Goal: Task Accomplishment & Management: Use online tool/utility

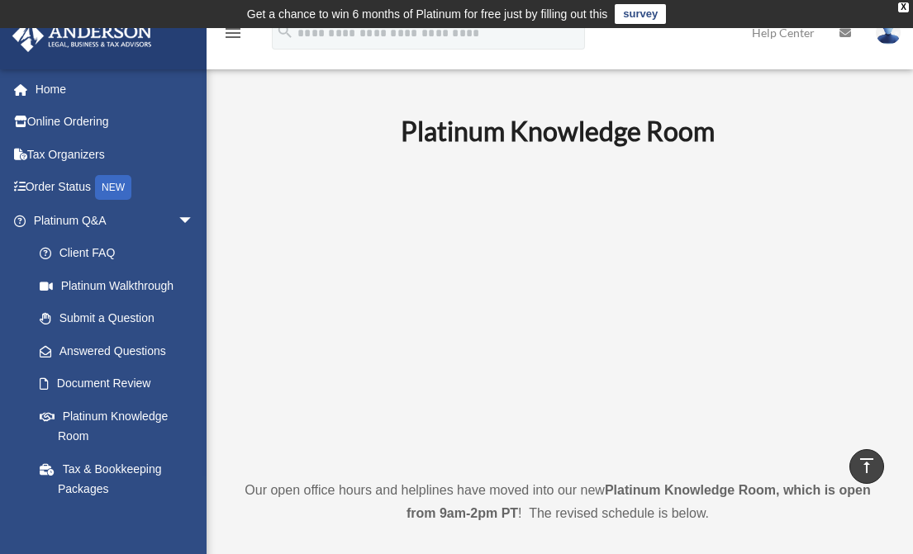
scroll to position [496, 0]
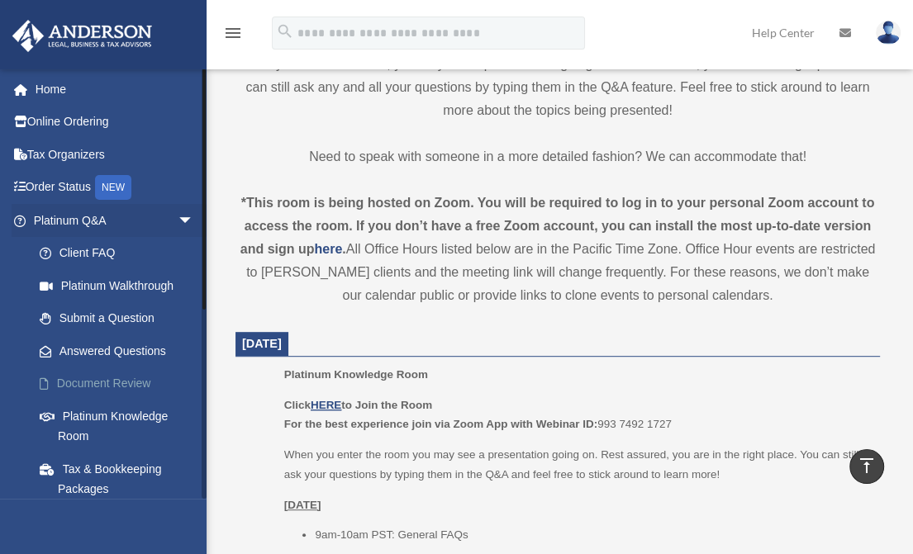
click at [114, 383] on link "Document Review" at bounding box center [121, 384] width 196 height 33
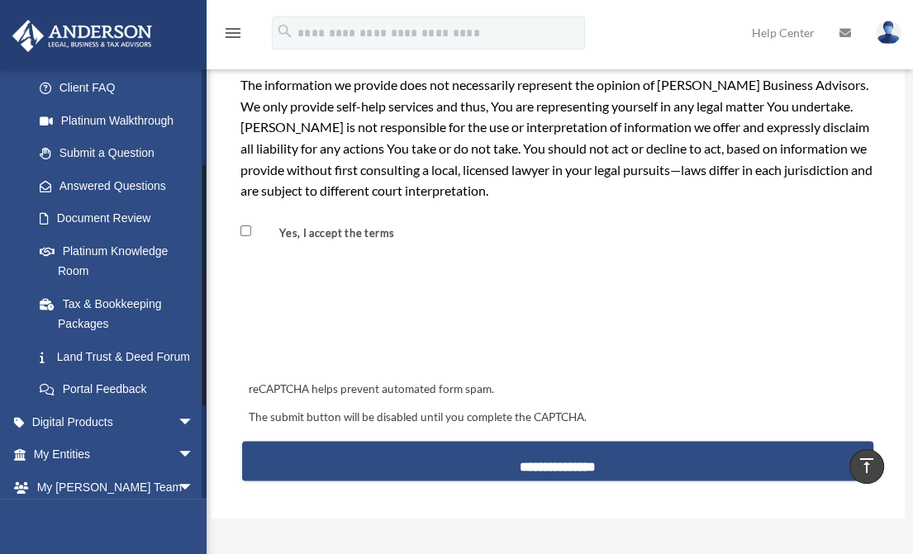
scroll to position [324, 0]
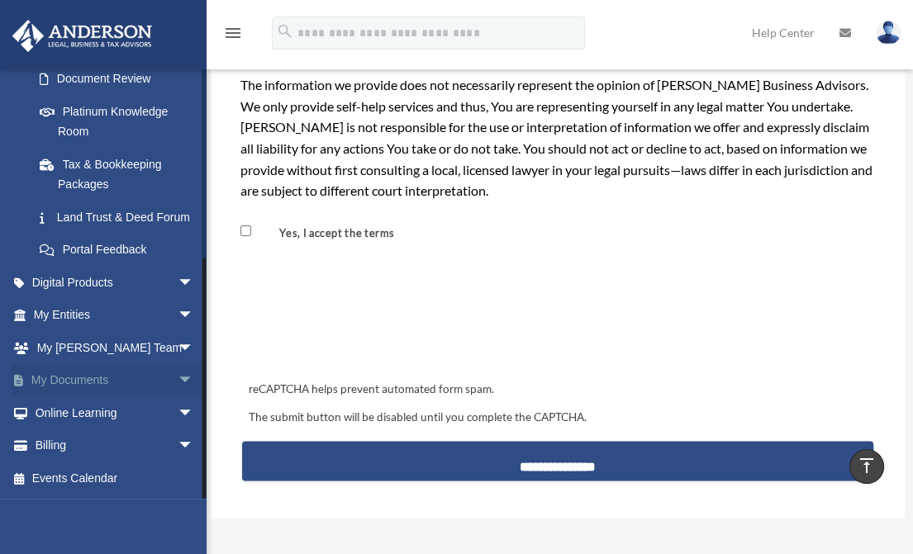
click at [142, 382] on link "My Documents arrow_drop_down" at bounding box center [115, 380] width 207 height 33
click at [79, 376] on link "My Documents arrow_drop_down" at bounding box center [115, 380] width 207 height 33
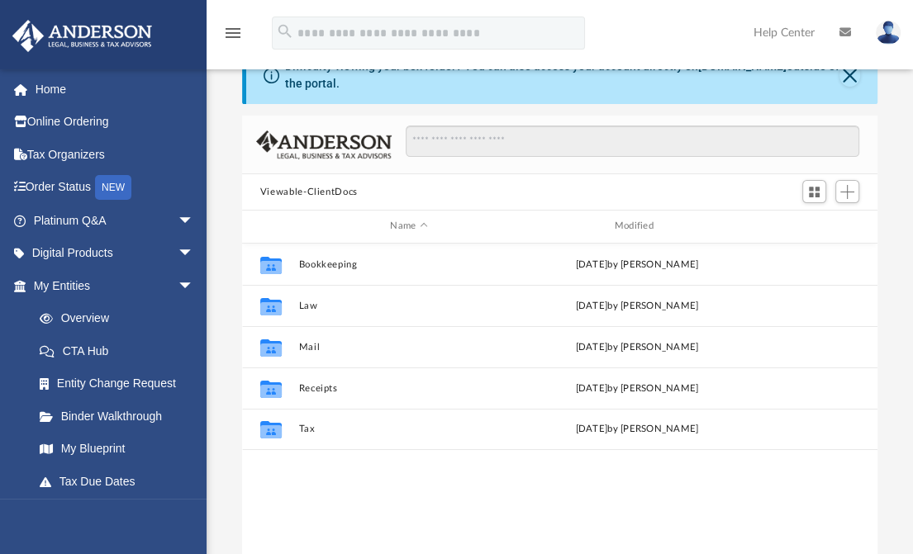
scroll to position [165, 0]
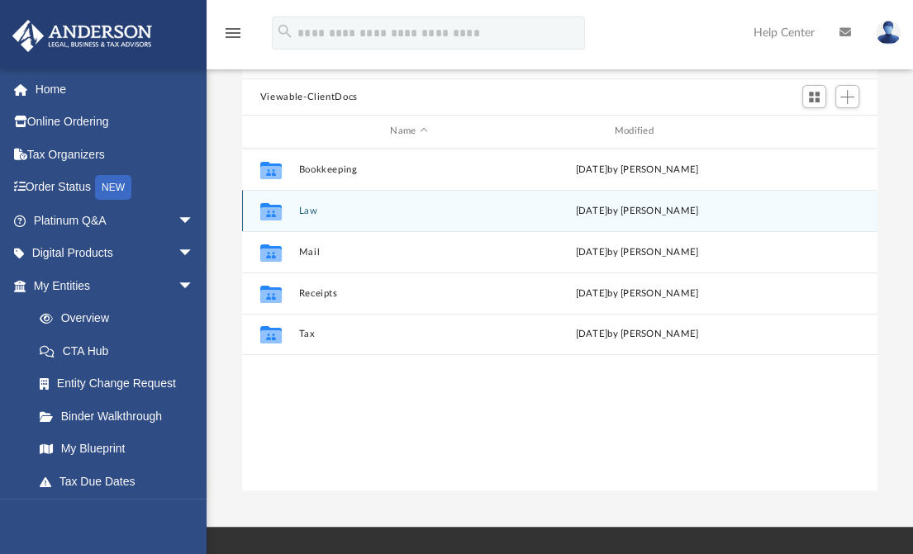
click at [300, 209] on button "Law" at bounding box center [408, 211] width 221 height 11
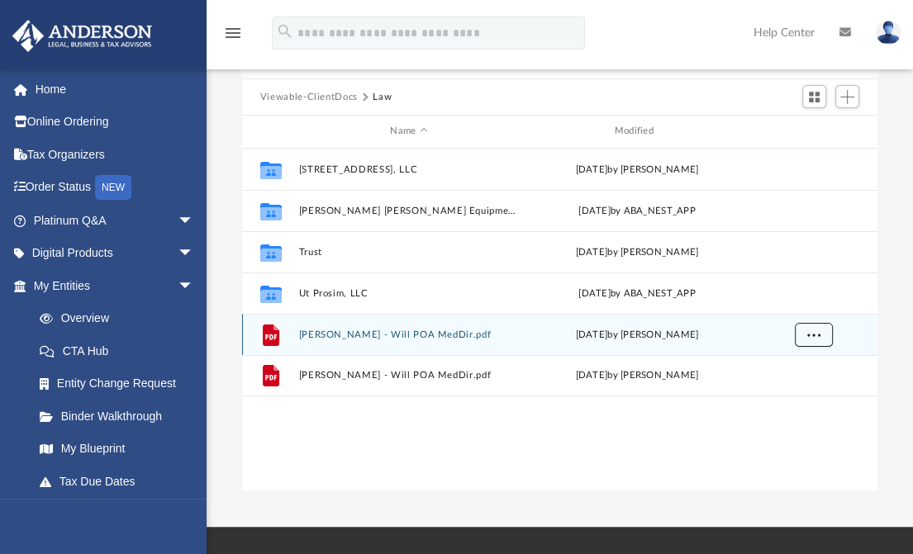
click at [812, 332] on span "More options" at bounding box center [812, 334] width 13 height 9
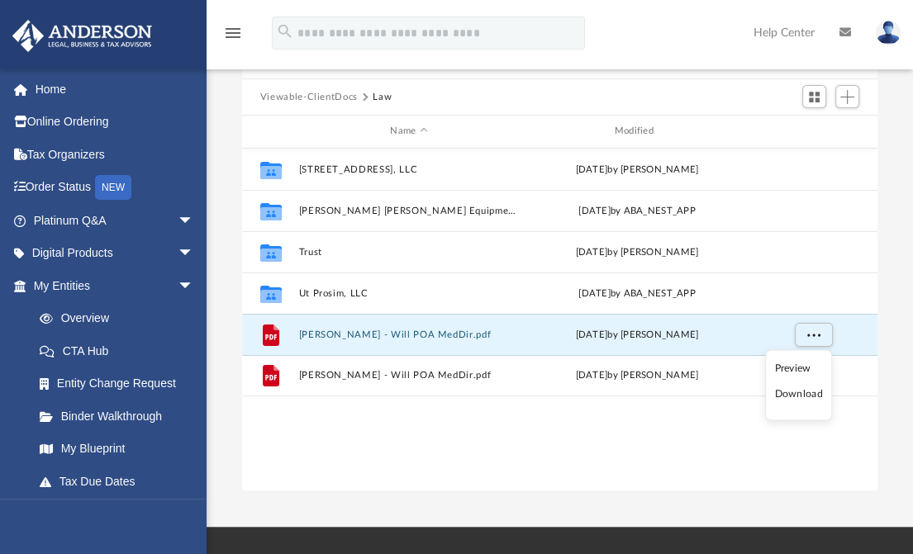
click at [699, 431] on div "Collaborated Folder 109 Buckingham Dr, LLC [DATE] by [PERSON_NAME] Collaborated…" at bounding box center [559, 320] width 635 height 342
click at [819, 333] on button "More options" at bounding box center [813, 334] width 38 height 25
click at [546, 436] on div "Collaborated Folder 109 Buckingham Dr, LLC [DATE] by [PERSON_NAME] Collaborated…" at bounding box center [559, 320] width 635 height 342
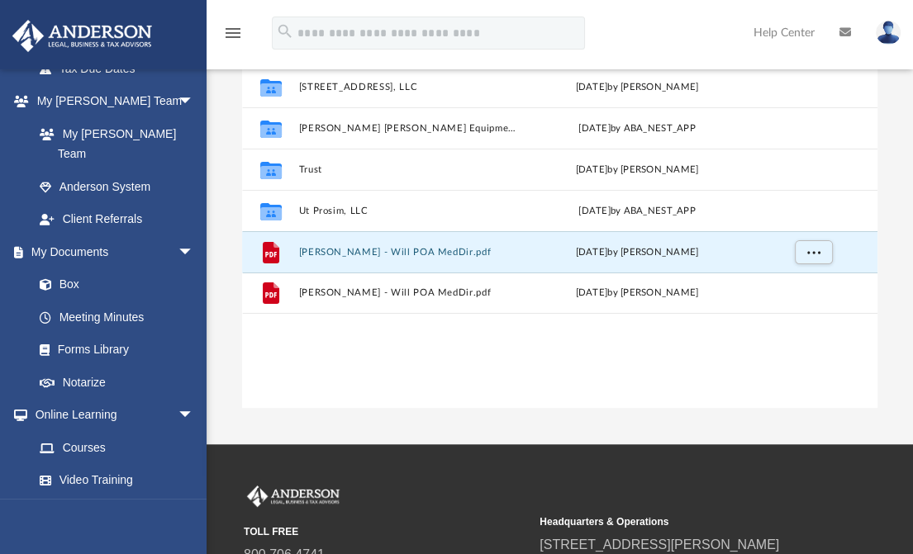
scroll to position [0, 0]
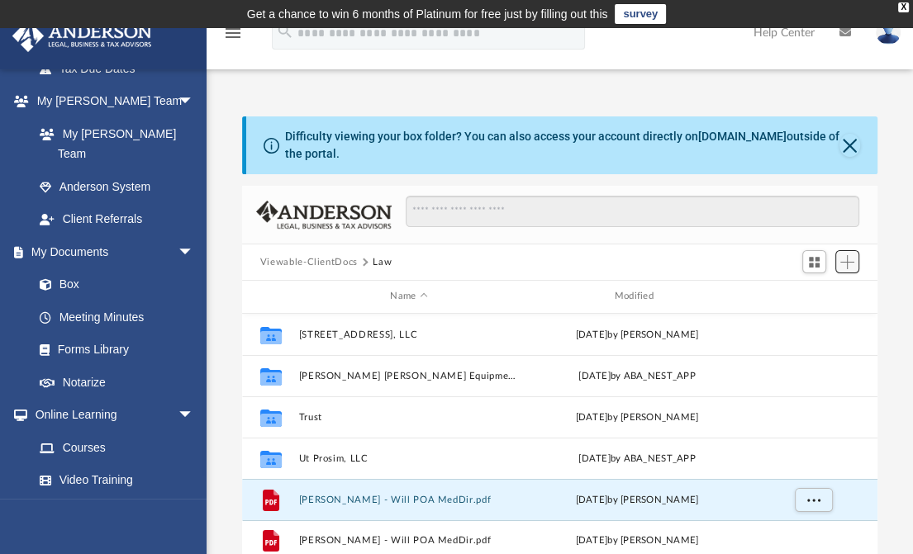
click at [851, 264] on span "Add" at bounding box center [847, 262] width 14 height 14
click at [810, 295] on li "Upload" at bounding box center [823, 295] width 53 height 17
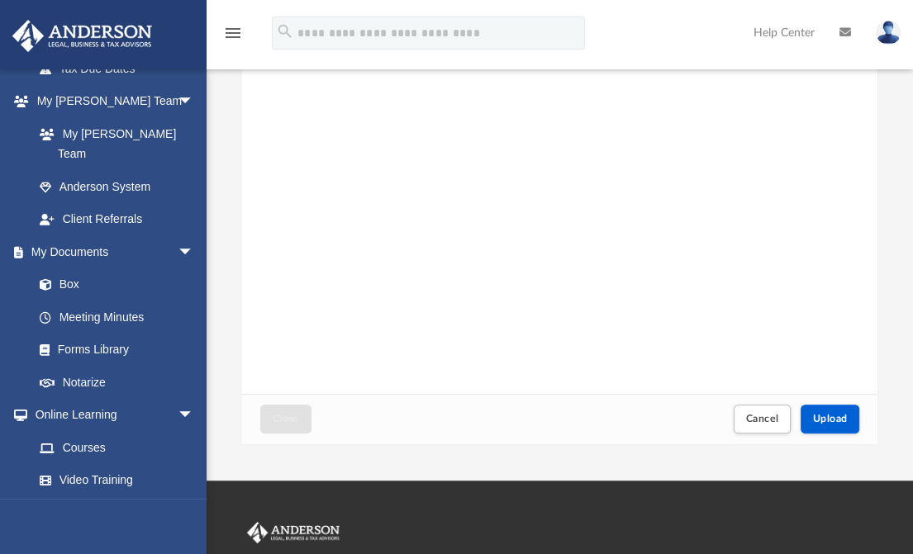
scroll to position [248, 0]
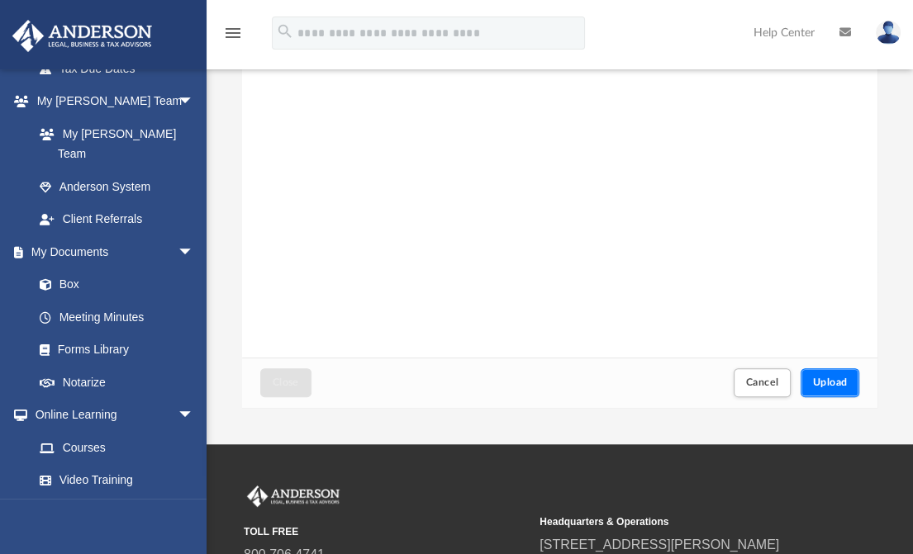
click at [829, 382] on span "Upload" at bounding box center [830, 382] width 35 height 10
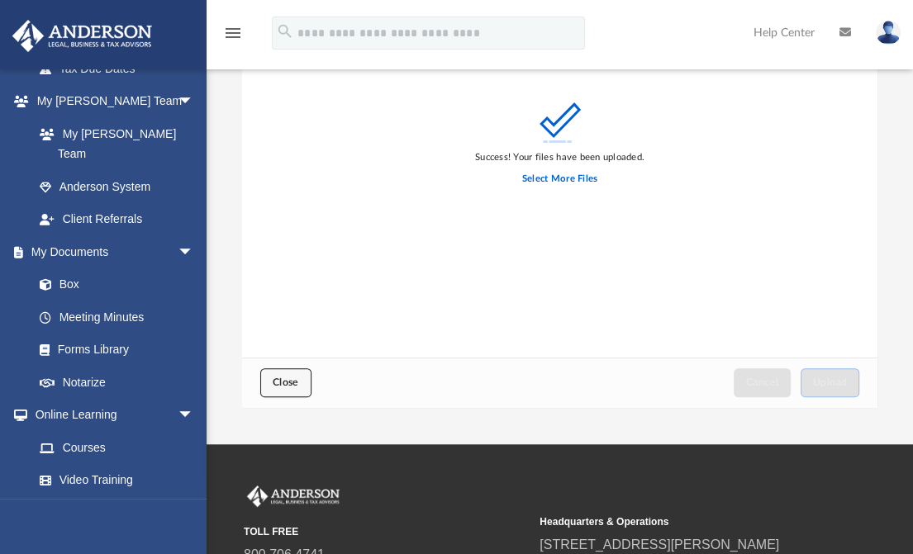
click at [295, 393] on button "Close" at bounding box center [285, 382] width 51 height 29
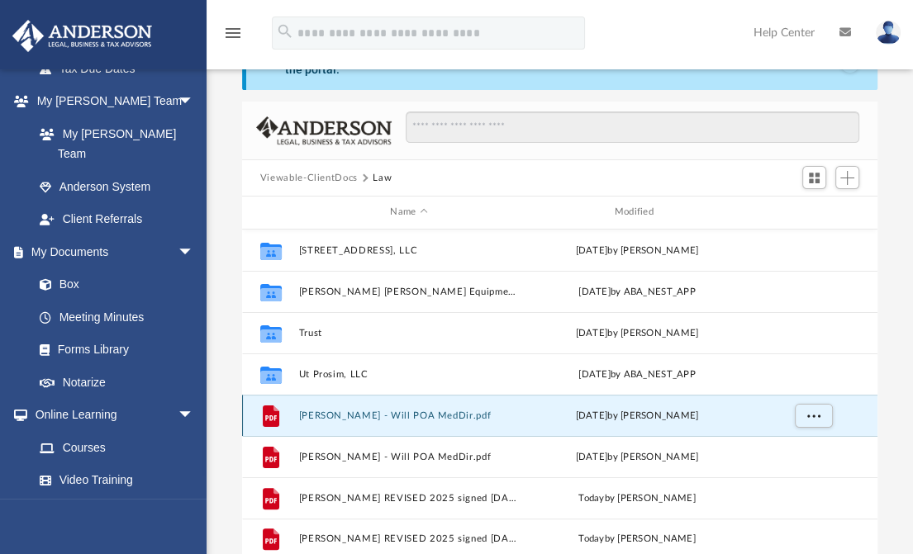
scroll to position [0, 0]
